Goal: Check status: Check status

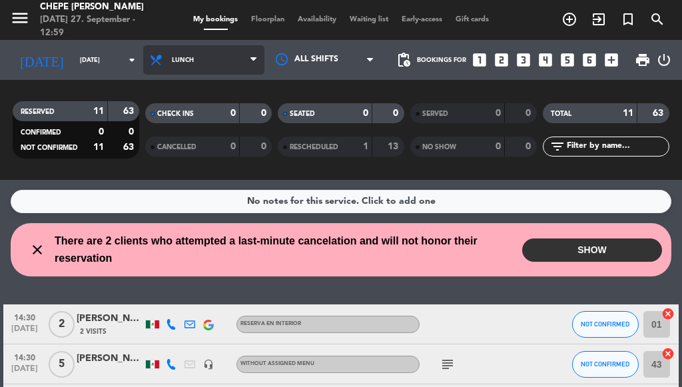
click at [221, 58] on span "Lunch" at bounding box center [203, 59] width 121 height 29
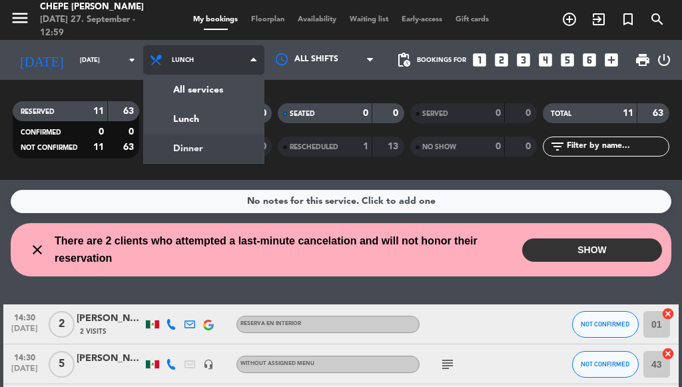
click at [186, 151] on div "menu Chepe [PERSON_NAME] [DATE] 27. September - 12:59 My bookings Floorplan Ava…" at bounding box center [341, 90] width 682 height 180
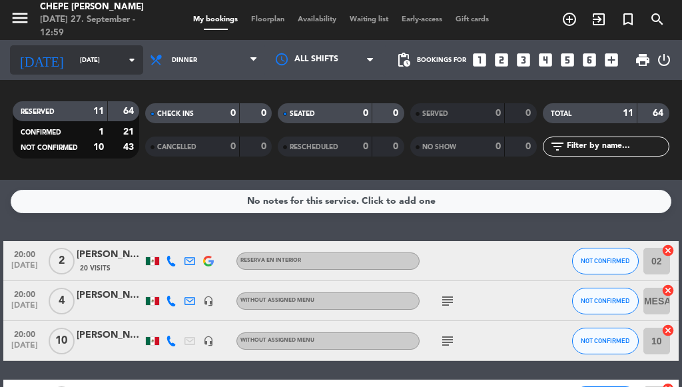
click at [94, 67] on input "[DATE]" at bounding box center [116, 60] width 87 height 21
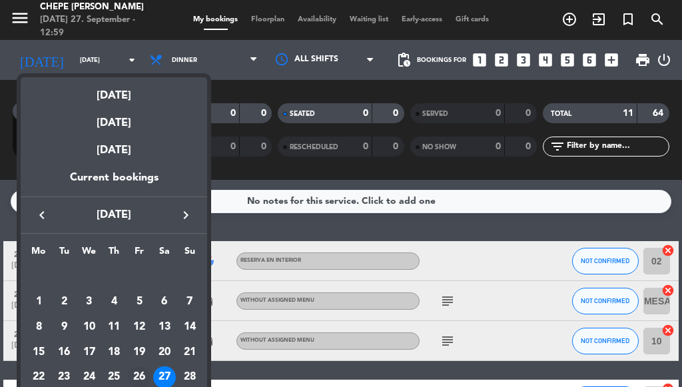
click at [140, 376] on div "26" at bounding box center [139, 377] width 23 height 23
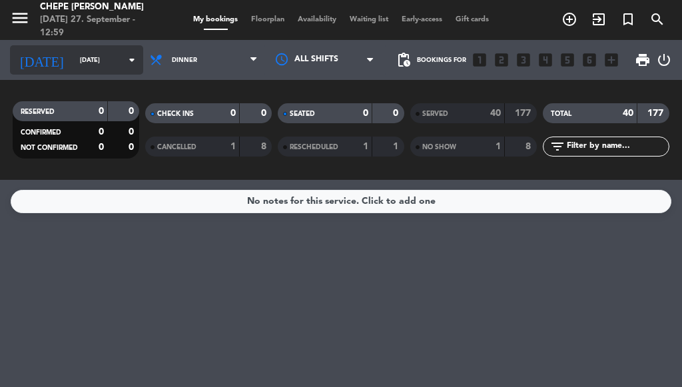
click at [81, 63] on input "[DATE]" at bounding box center [116, 60] width 87 height 21
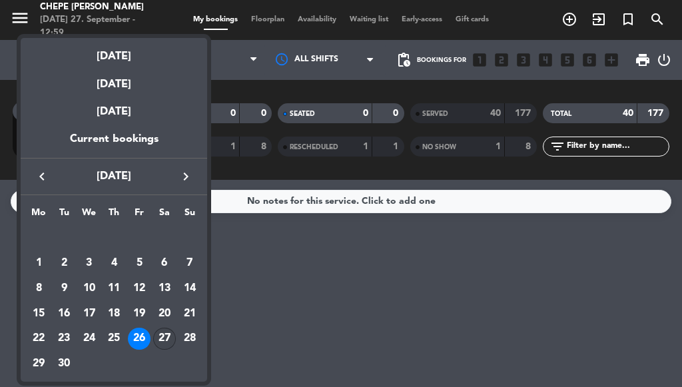
click at [168, 336] on div "27" at bounding box center [164, 339] width 23 height 23
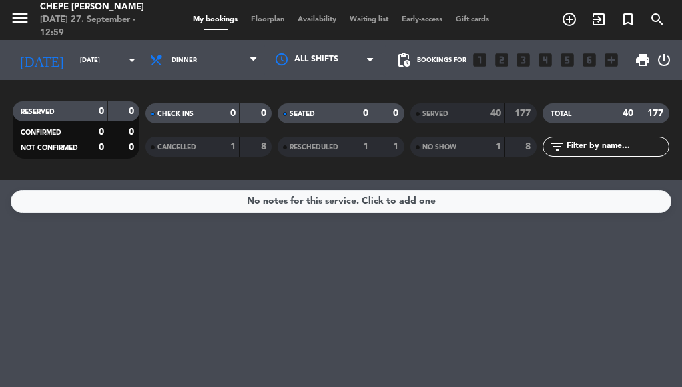
type input "[DATE]"
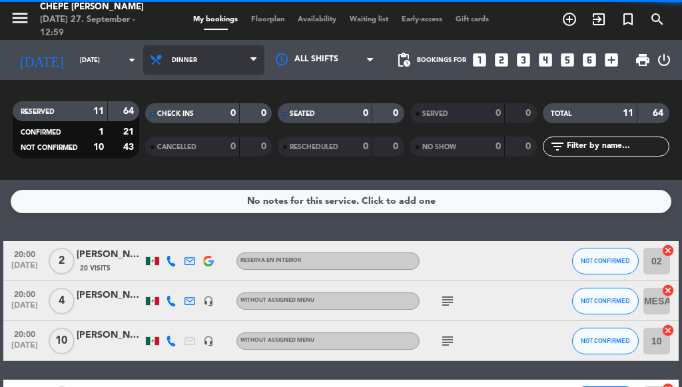
click at [214, 69] on span "Dinner" at bounding box center [203, 59] width 121 height 29
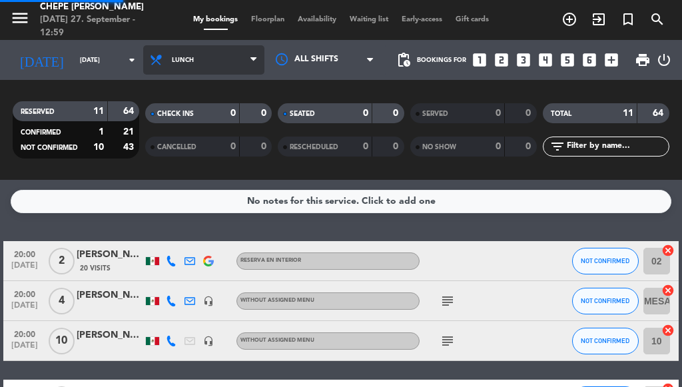
click at [189, 121] on div "menu Chepe [PERSON_NAME] [DATE] 27. September - 12:59 My bookings Floorplan Ava…" at bounding box center [341, 90] width 682 height 180
